Goal: Task Accomplishment & Management: Use online tool/utility

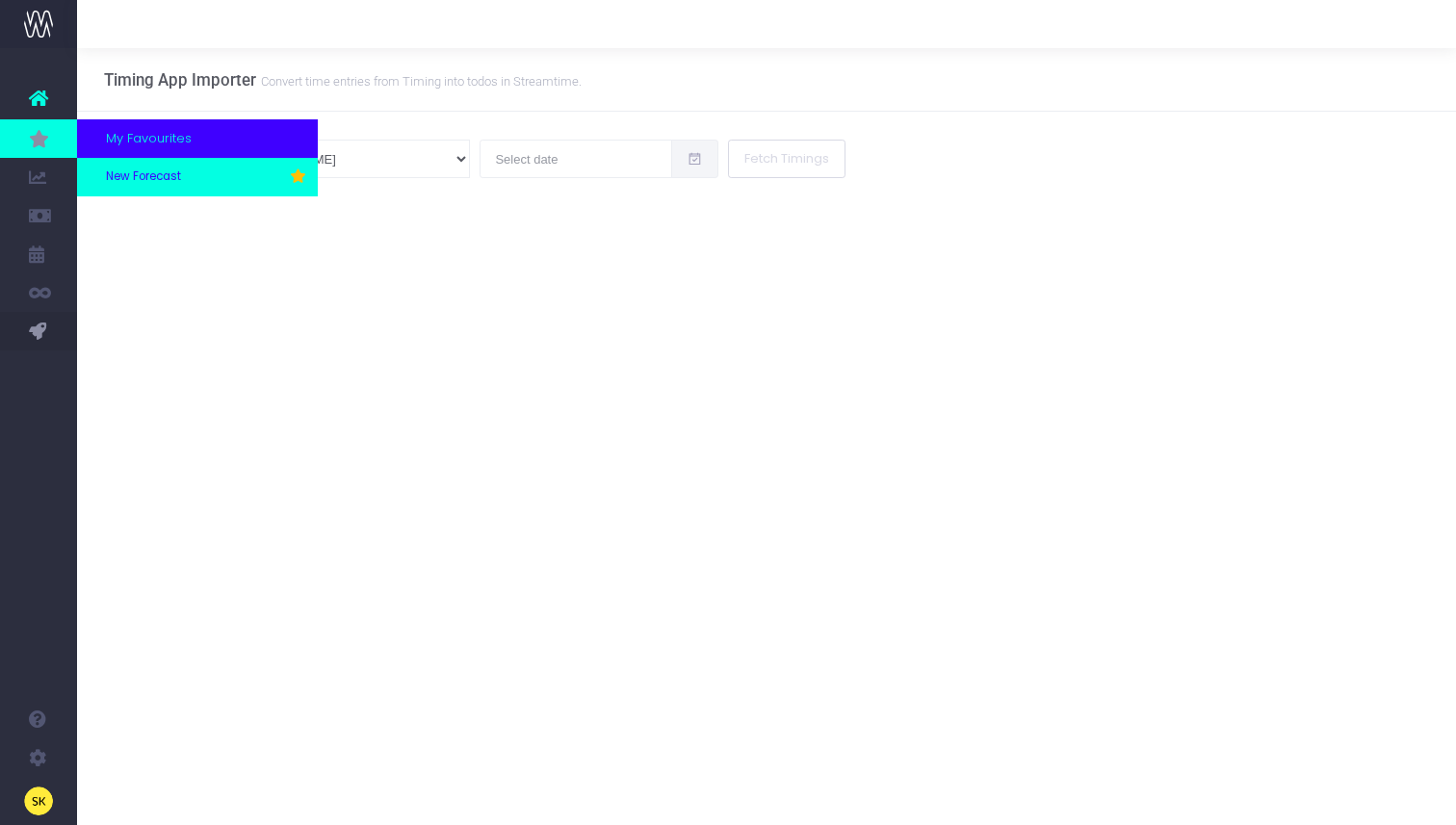
click at [128, 175] on span "New Forecast" at bounding box center [143, 177] width 75 height 18
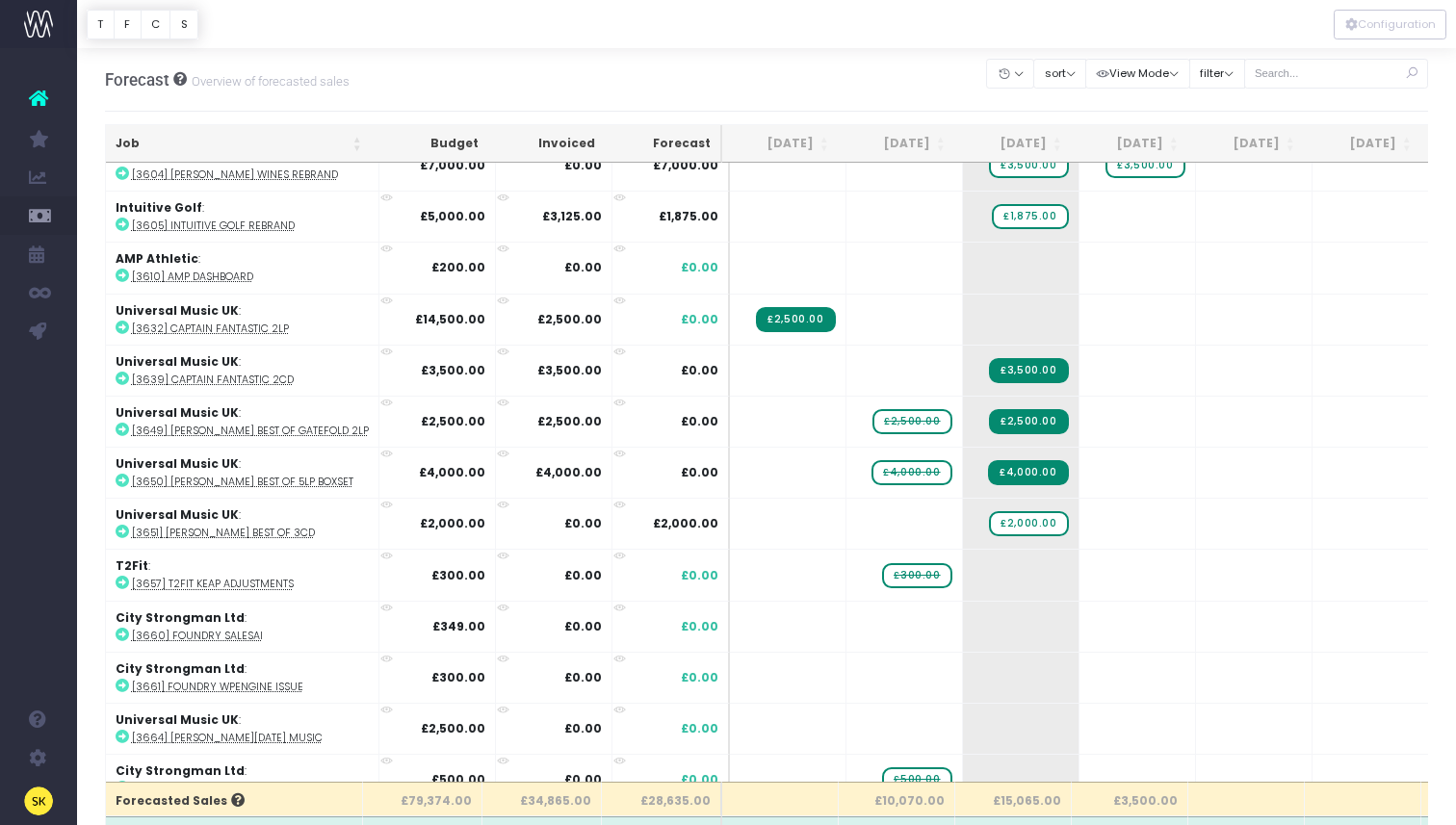
scroll to position [484, 0]
click at [906, 416] on span "£2,500.00" at bounding box center [912, 421] width 79 height 25
click at [916, 469] on span "£4,000.00" at bounding box center [912, 472] width 80 height 25
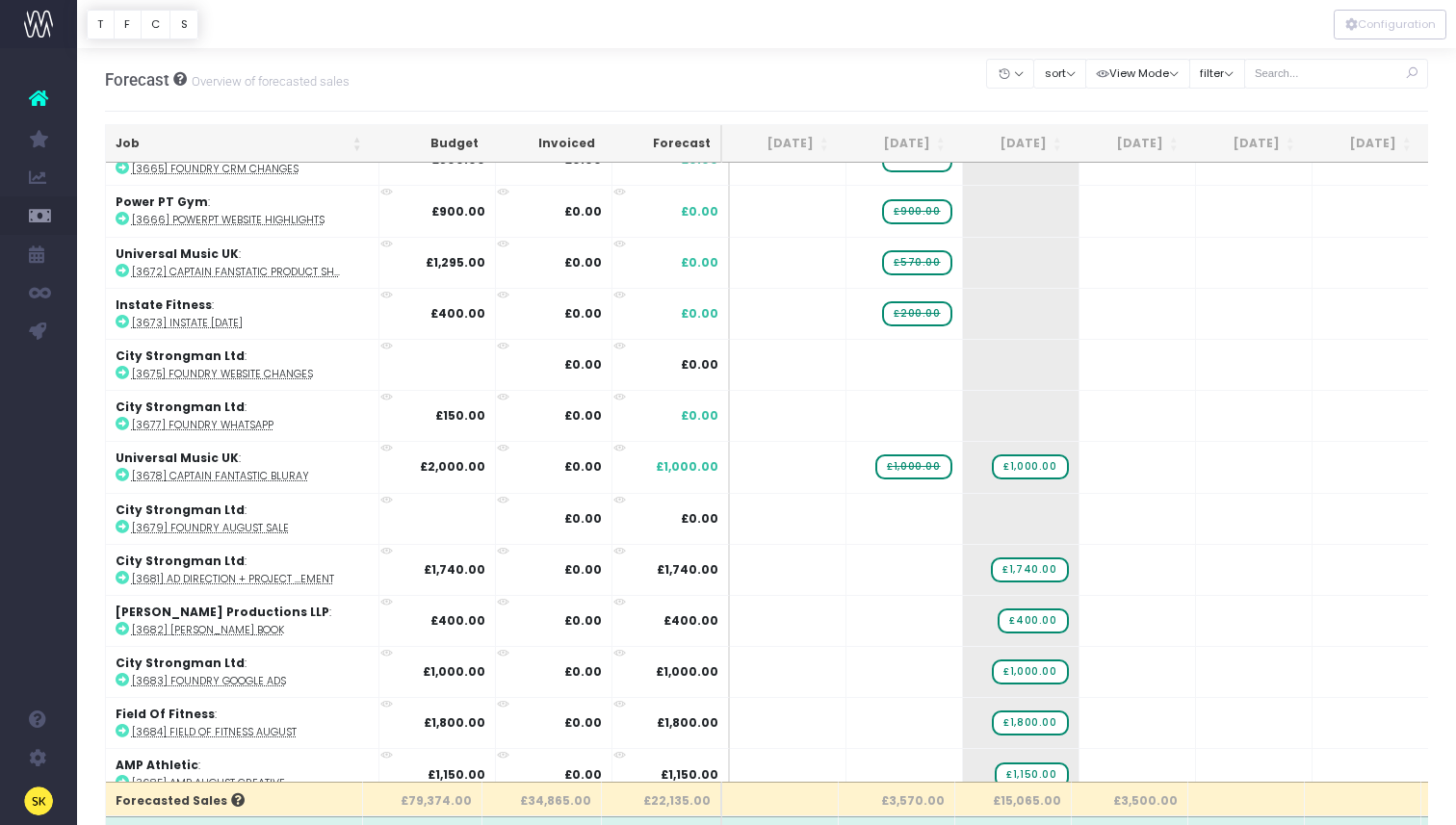
scroll to position [1320, 0]
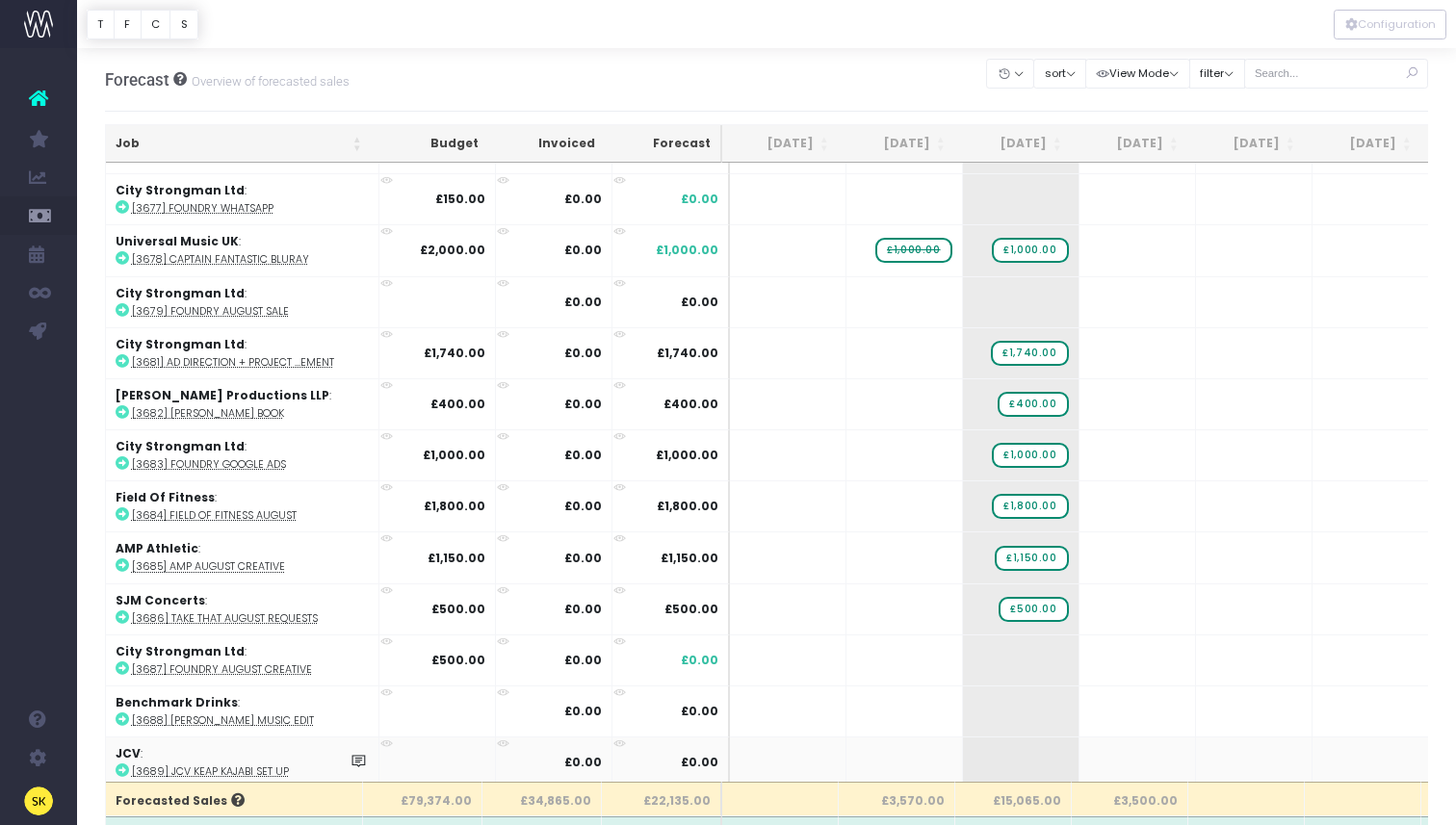
click at [124, 764] on icon at bounding box center [123, 770] width 14 height 14
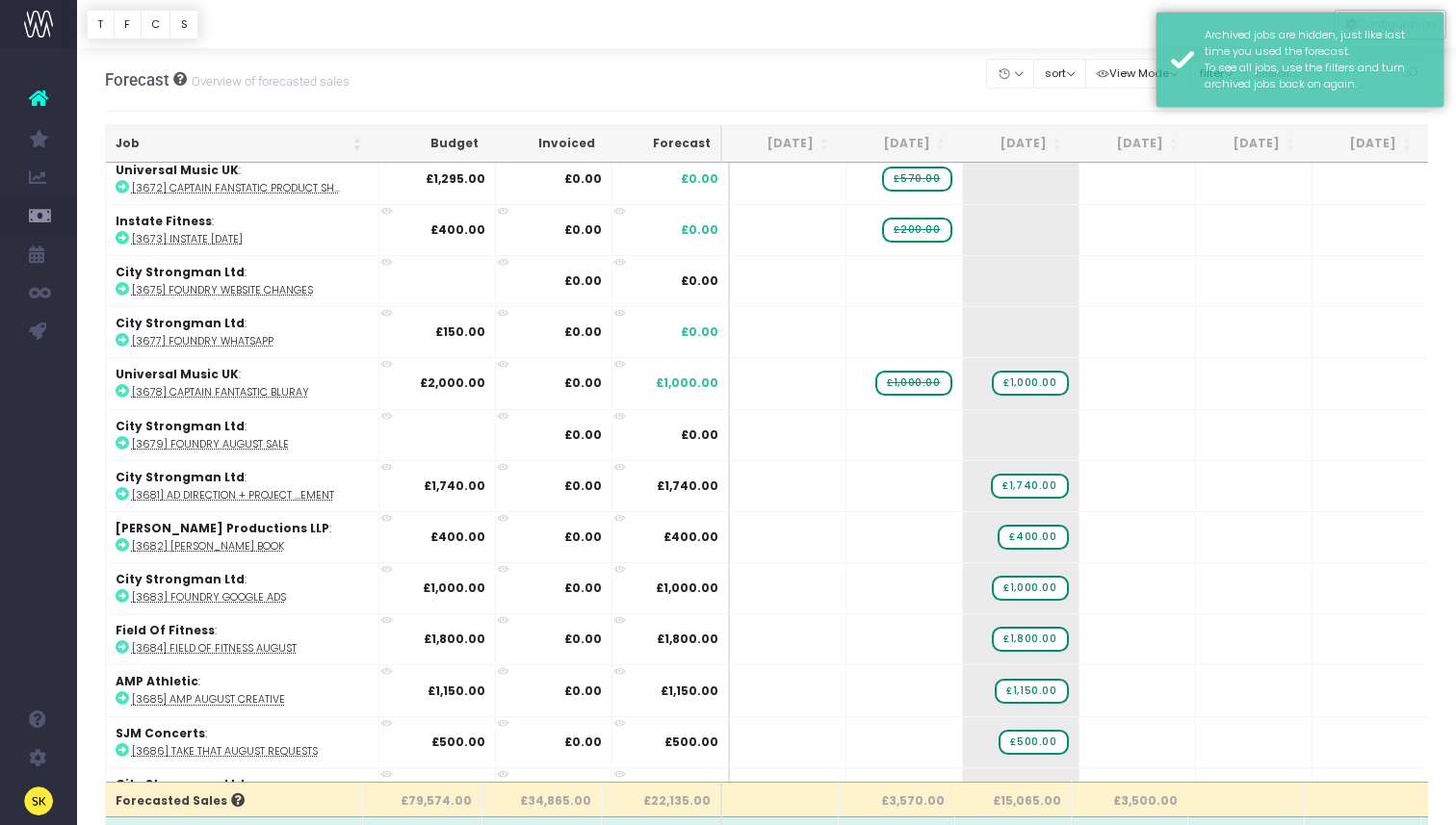
scroll to position [1320, 0]
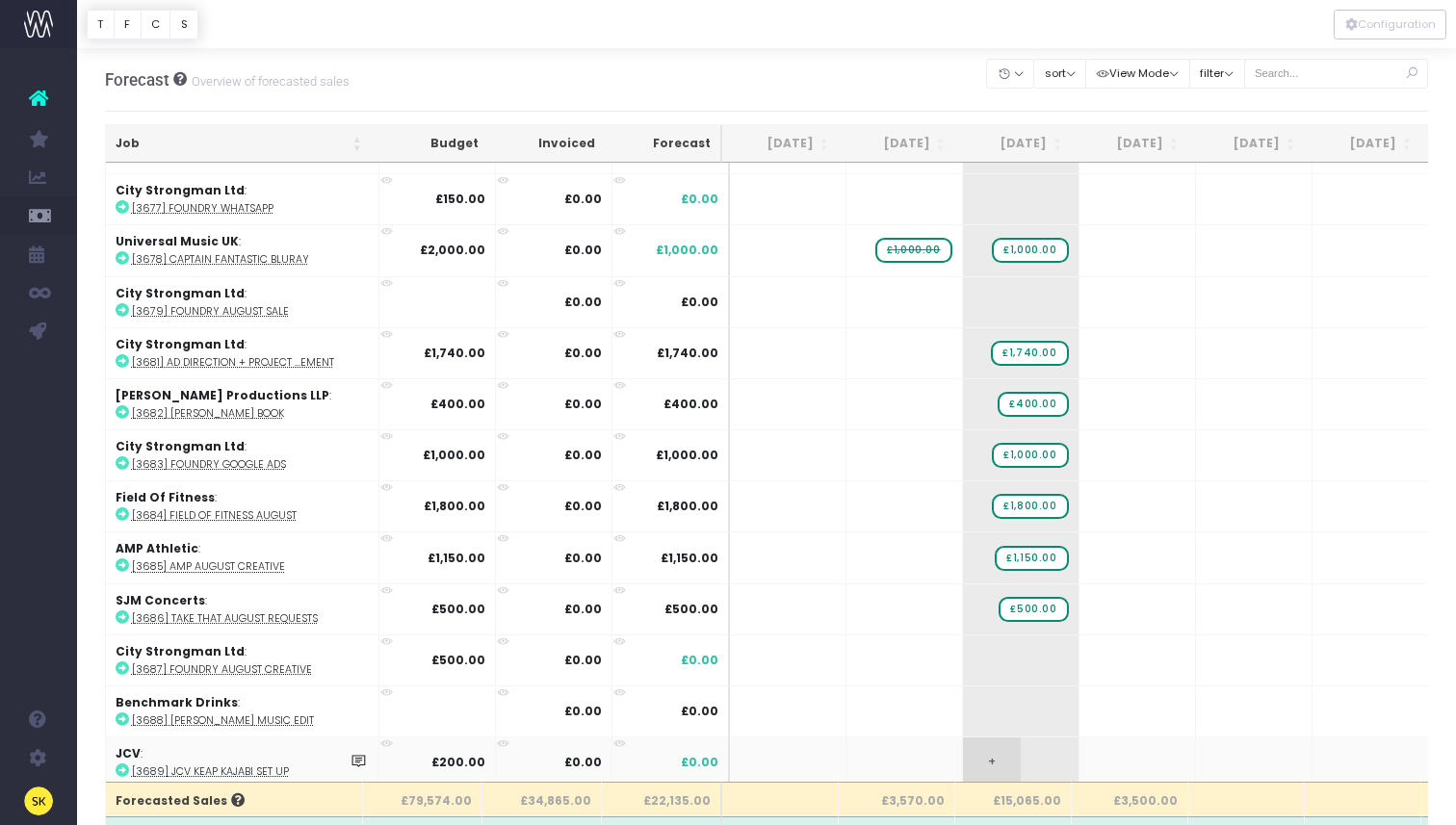
click at [982, 756] on span "+" at bounding box center [991, 762] width 57 height 50
click at [445, 694] on body "Oh my... this is bad. [PERSON_NAME] wasn't able to load this page. Please conta…" at bounding box center [728, 412] width 1456 height 825
click at [127, 713] on icon at bounding box center [123, 720] width 14 height 14
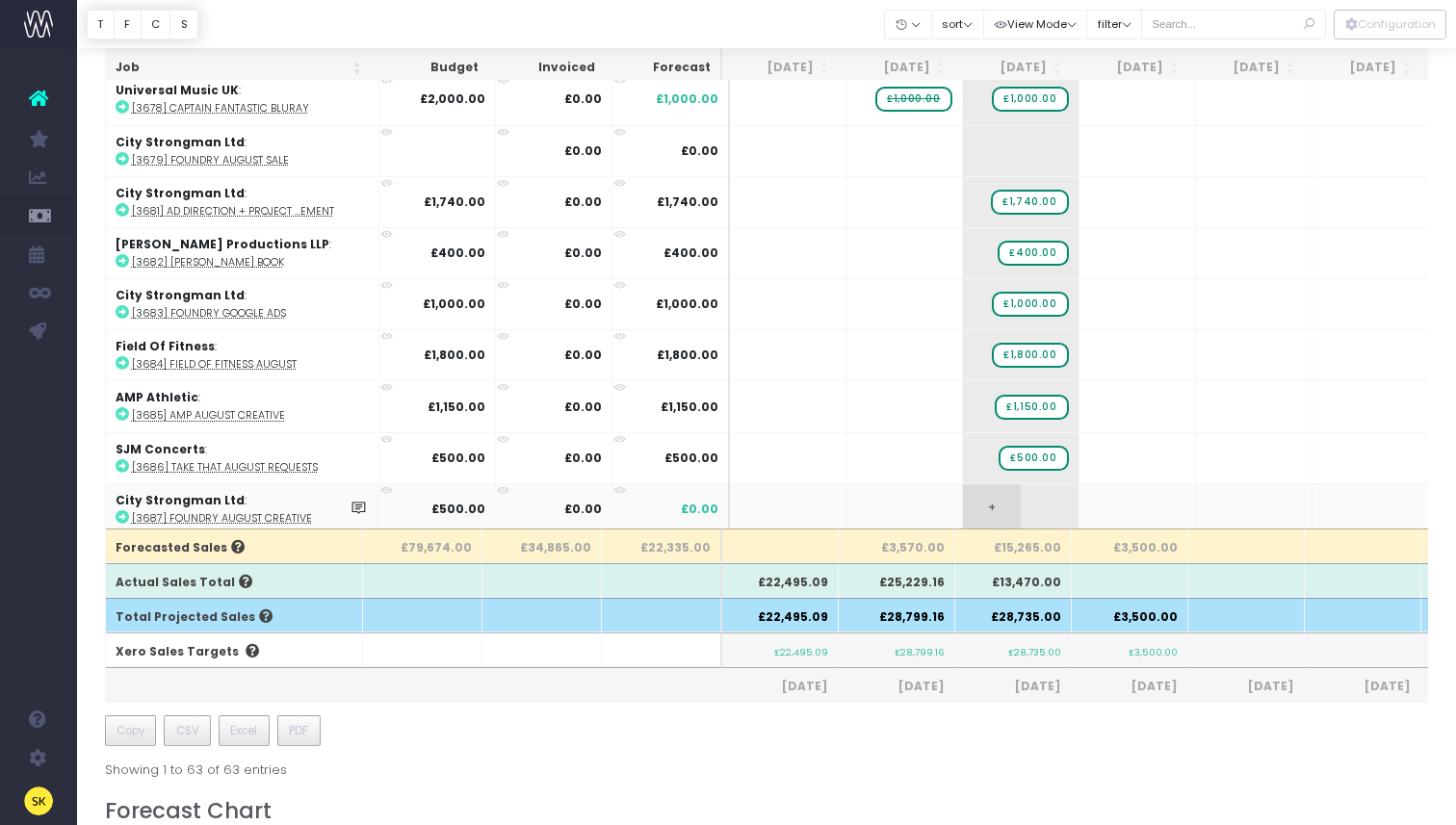
scroll to position [1320, 0]
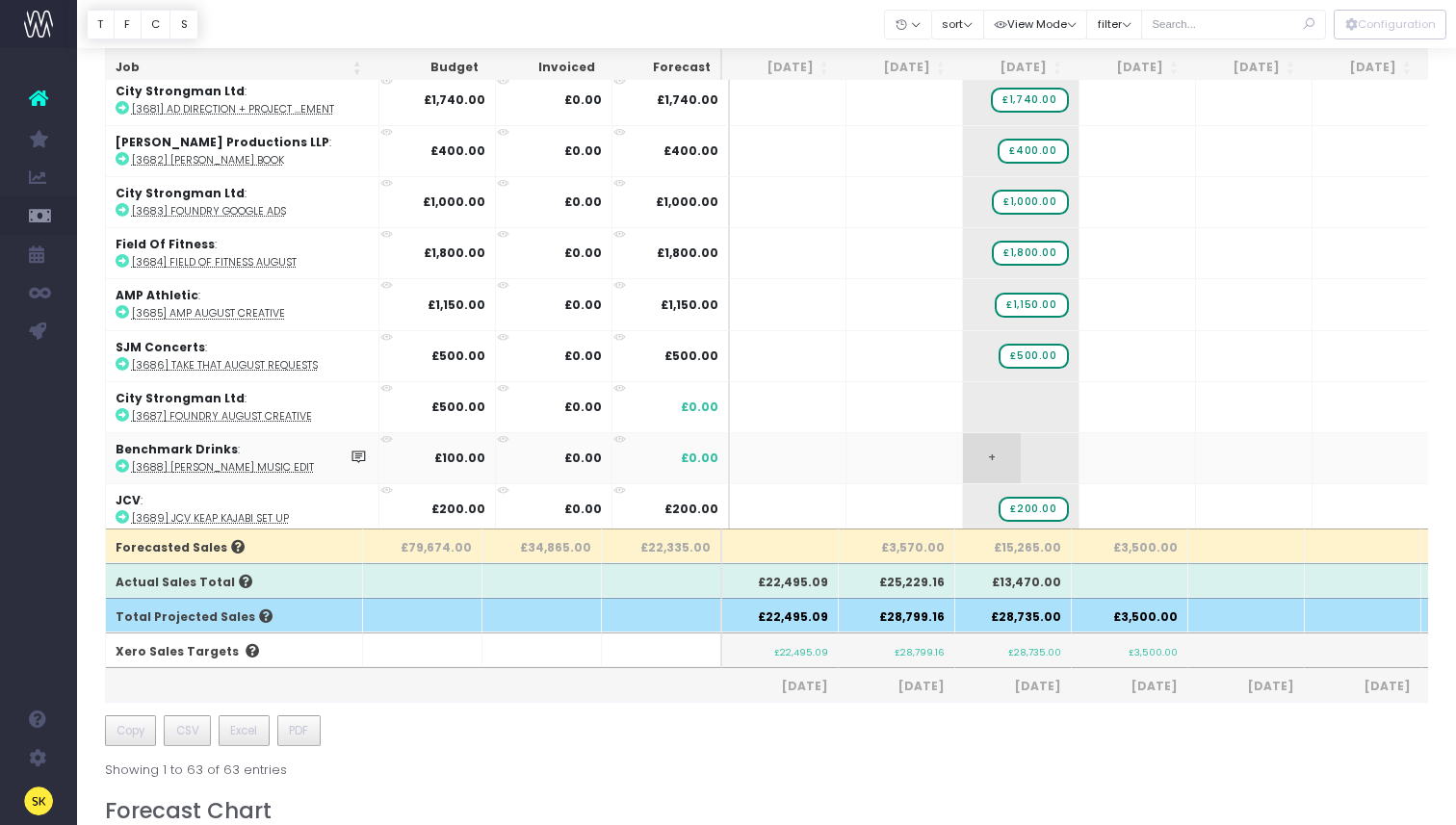
click at [976, 448] on span "+" at bounding box center [991, 458] width 57 height 50
click at [905, 445] on body "Oh my... this is bad. [PERSON_NAME] wasn't able to load this page. Please conta…" at bounding box center [728, 159] width 1456 height 825
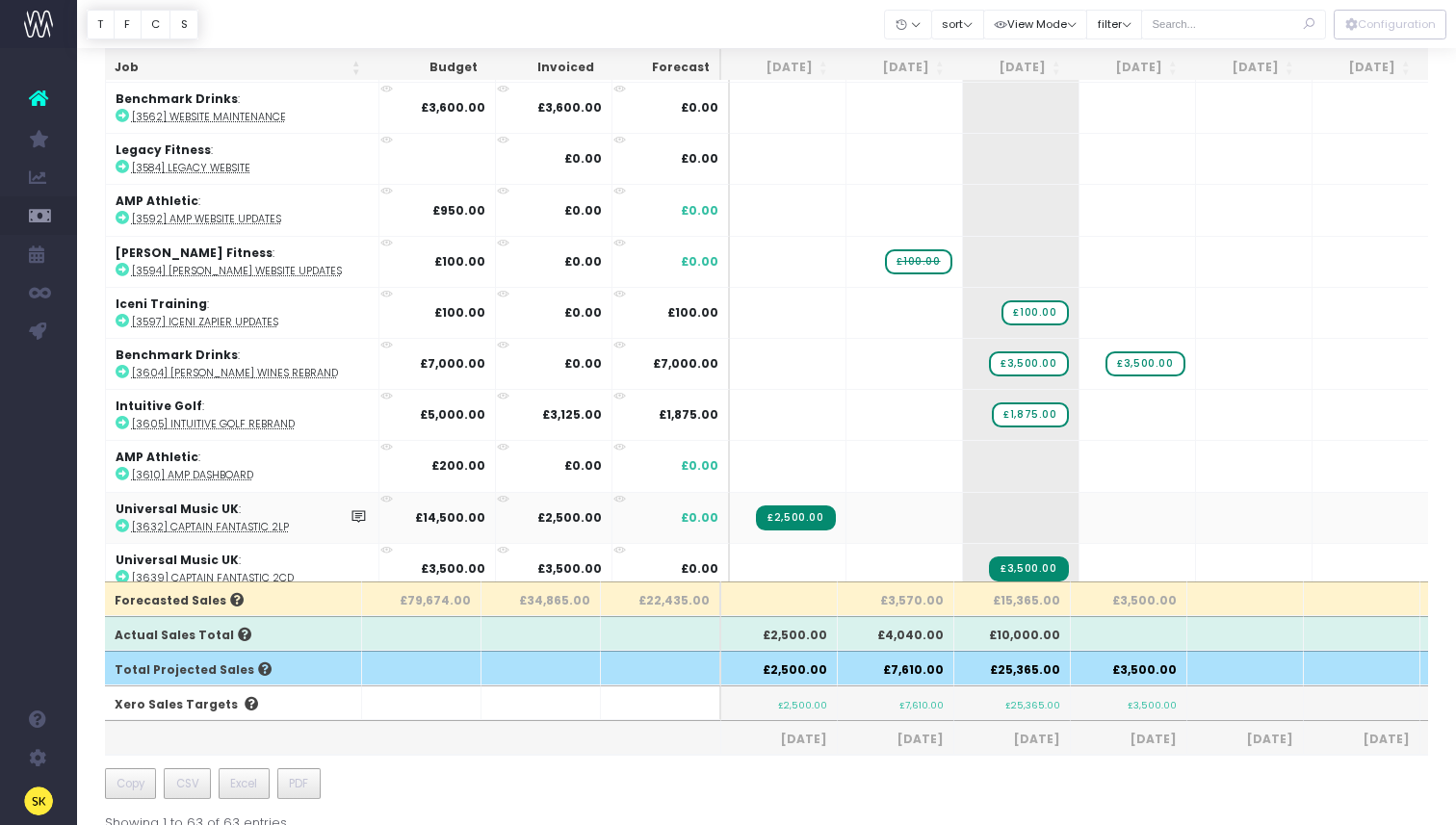
scroll to position [0, 0]
drag, startPoint x: 1024, startPoint y: 417, endPoint x: 1114, endPoint y: 418, distance: 90.0
